Goal: Task Accomplishment & Management: Manage account settings

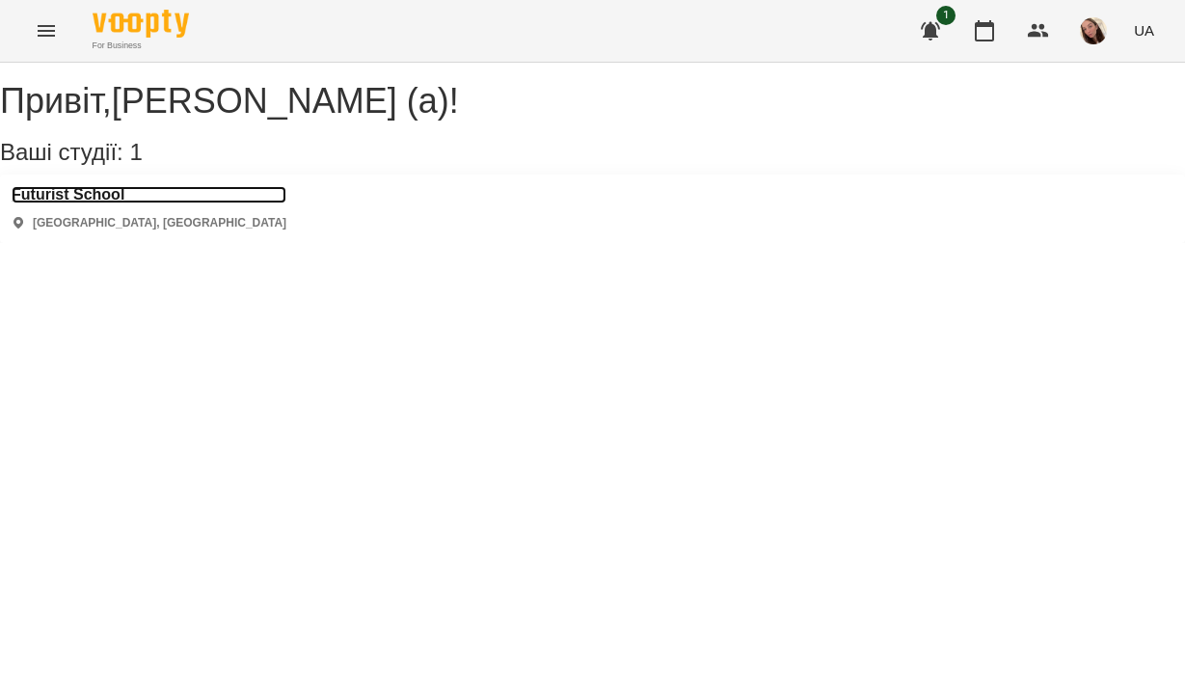
click at [127, 203] on h3 "Futurist School" at bounding box center [149, 194] width 275 height 17
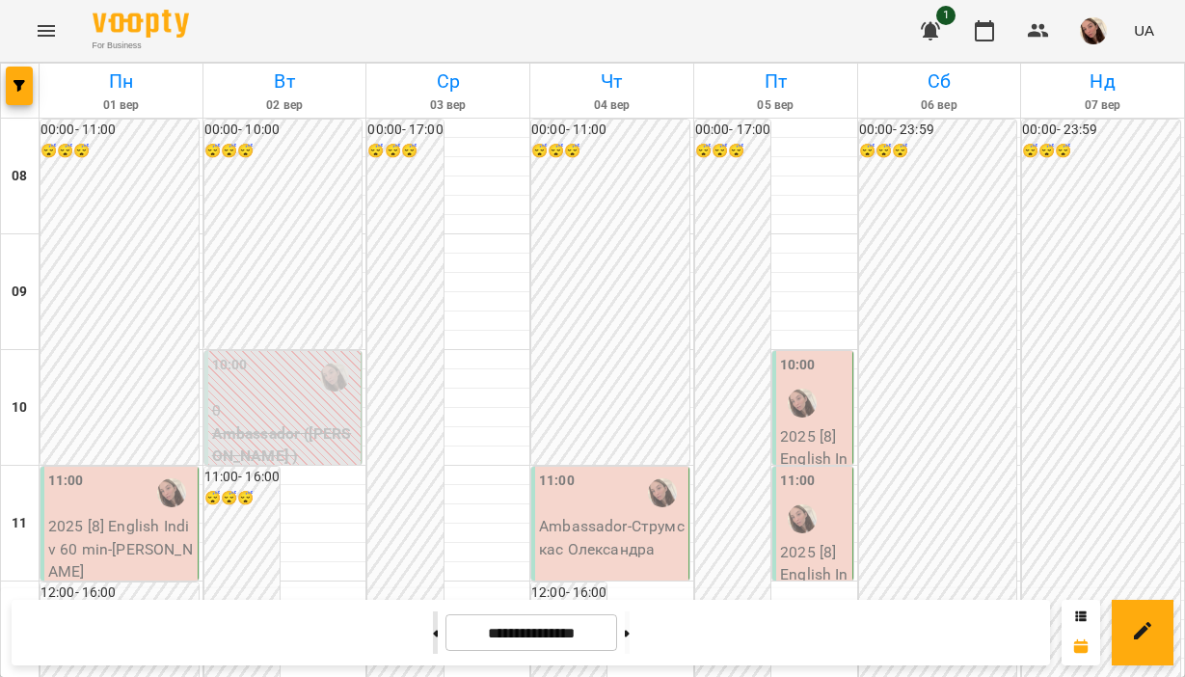
click at [433, 627] on button at bounding box center [435, 632] width 5 height 42
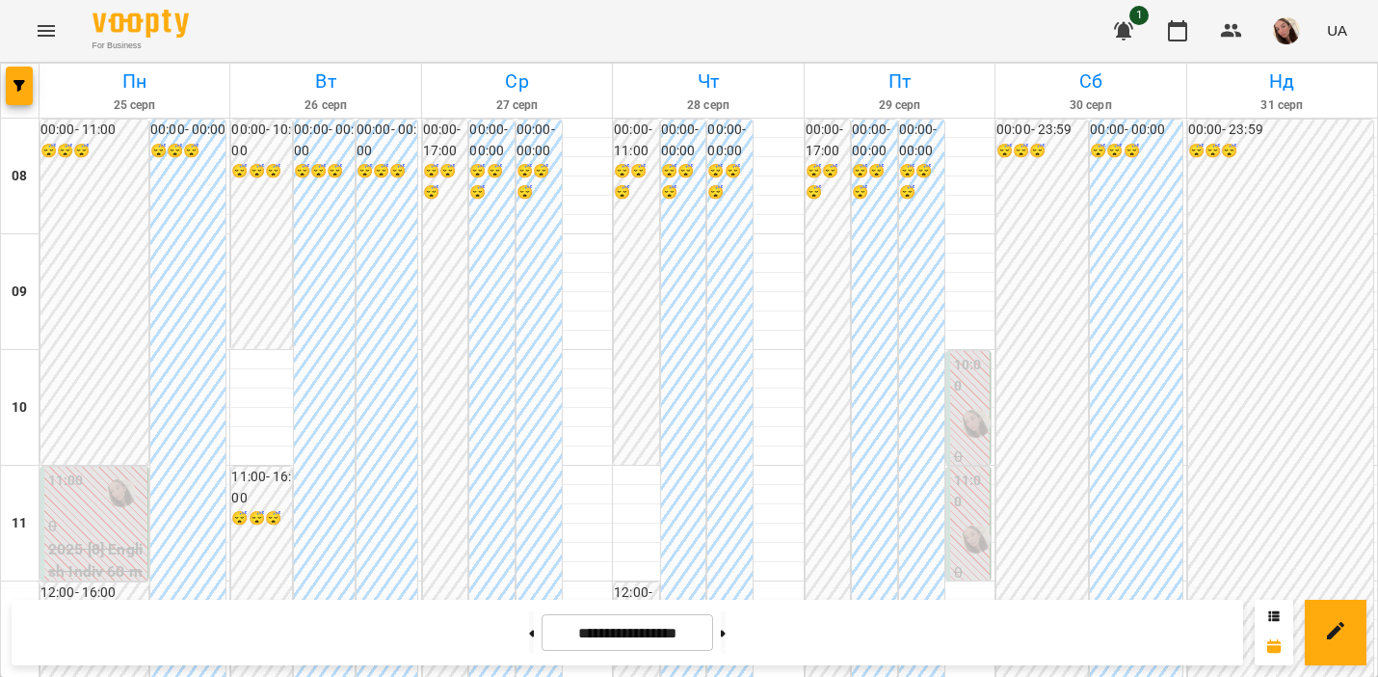
scroll to position [489, 0]
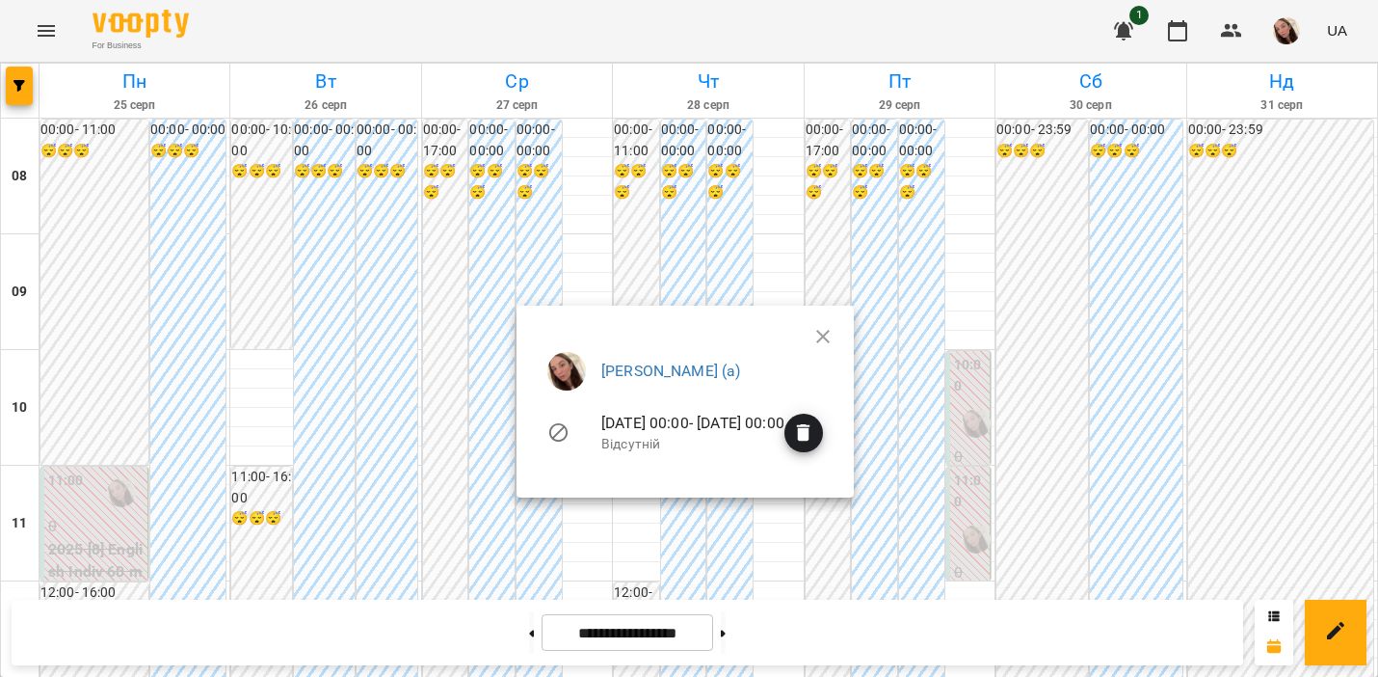
click at [511, 640] on div at bounding box center [689, 338] width 1378 height 677
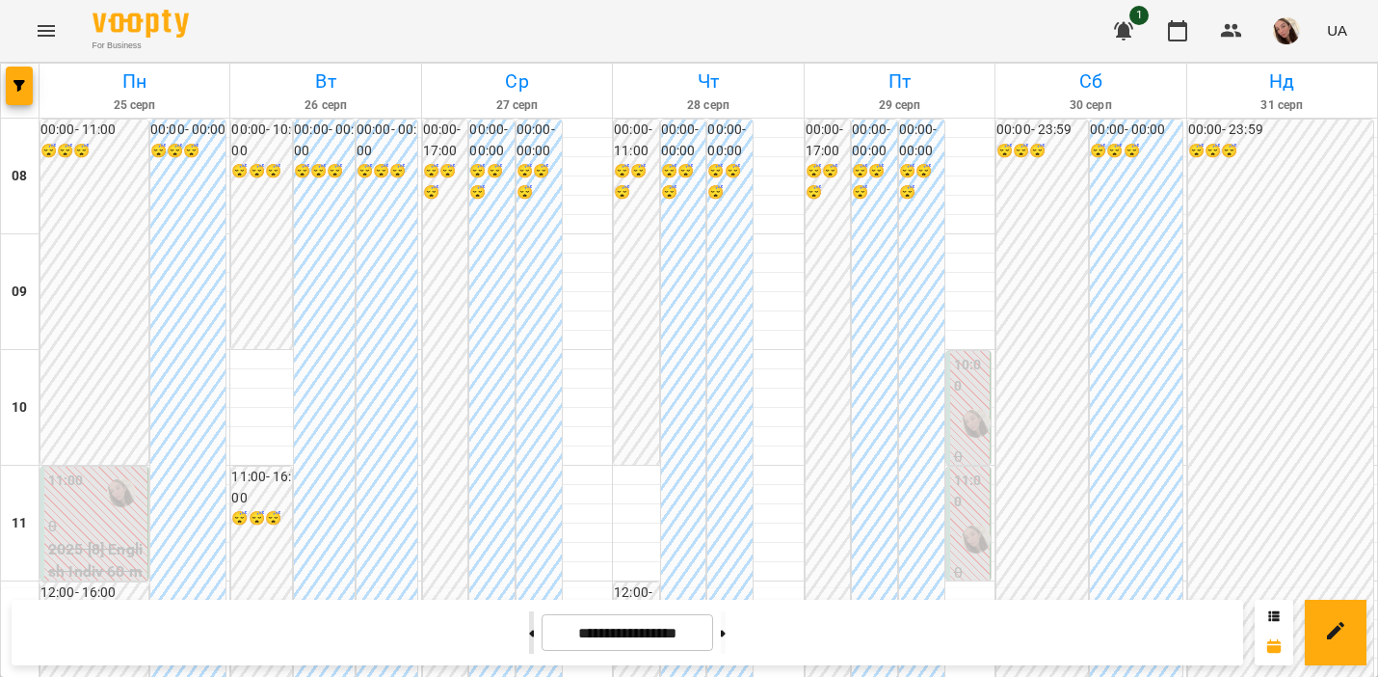
click at [529, 637] on button at bounding box center [531, 632] width 5 height 42
type input "**********"
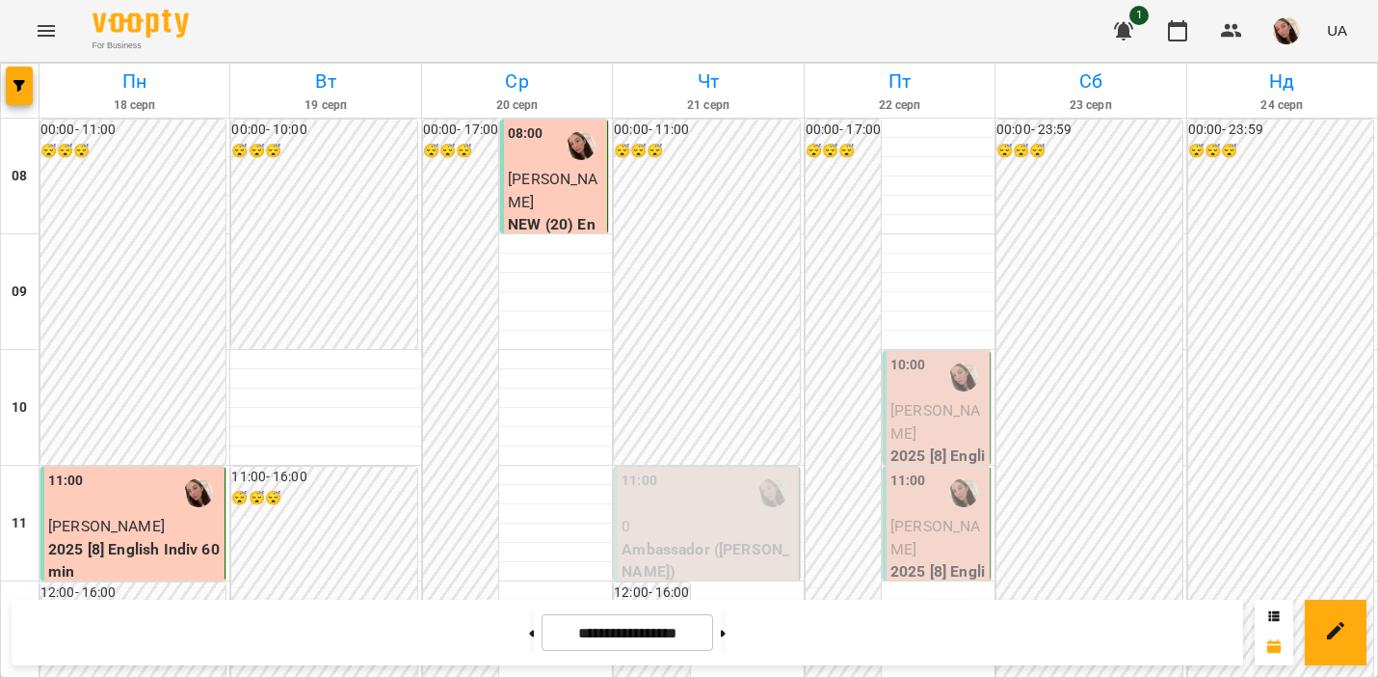
scroll to position [203, 0]
click at [925, 401] on span "[PERSON_NAME]" at bounding box center [936, 421] width 90 height 41
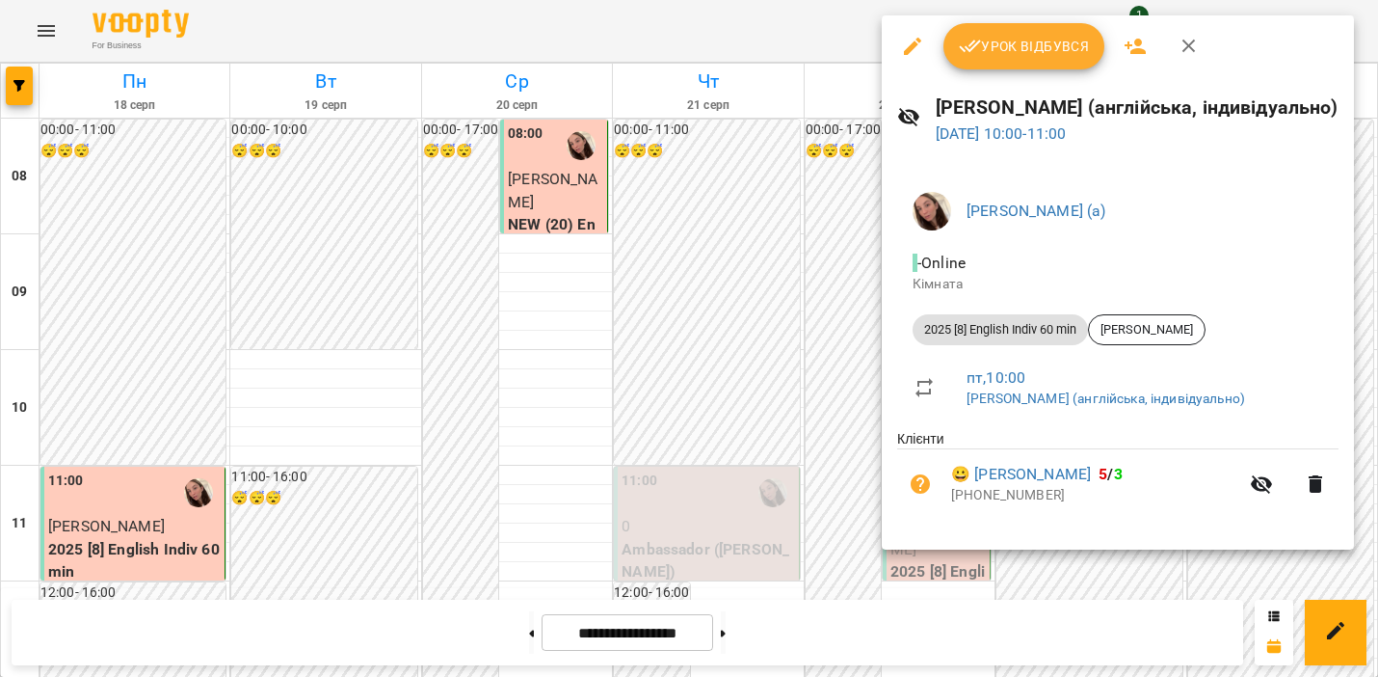
click at [988, 57] on span "Урок відбувся" at bounding box center [1024, 46] width 131 height 23
